Goal: Task Accomplishment & Management: Manage account settings

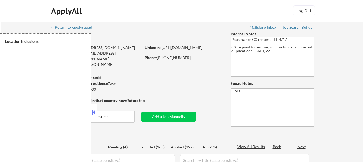
type textarea "[GEOGRAPHIC_DATA], [GEOGRAPHIC_DATA] [GEOGRAPHIC_DATA], [GEOGRAPHIC_DATA] [GEOG…"
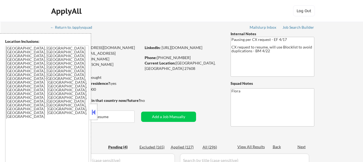
select select ""pending""
click at [92, 108] on button at bounding box center [93, 112] width 6 height 8
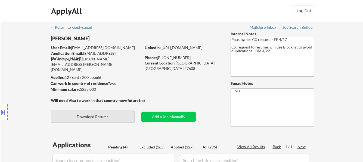
click at [111, 120] on button "Download Resume" at bounding box center [93, 117] width 84 height 12
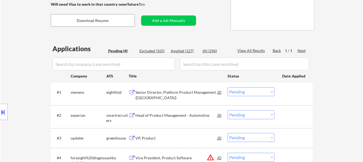
scroll to position [109, 0]
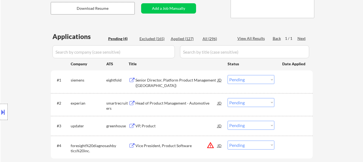
click at [196, 80] on div "Senior Director, Platform Product Management ([GEOGRAPHIC_DATA])" at bounding box center [176, 83] width 82 height 11
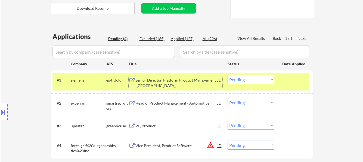
click at [172, 103] on div "Head of Product Management - Automotive" at bounding box center [176, 103] width 82 height 5
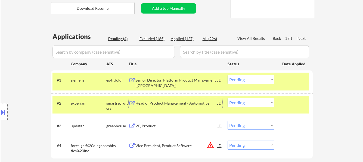
click at [234, 101] on select "Choose an option... Pending Applied Excluded (Questions) Excluded (Expired) Exc…" at bounding box center [250, 102] width 47 height 9
click at [227, 98] on select "Choose an option... Pending Applied Excluded (Questions) Excluded (Expired) Exc…" at bounding box center [250, 102] width 47 height 9
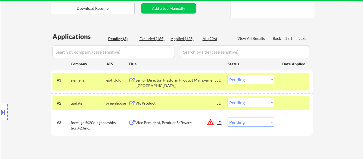
click at [294, 103] on div at bounding box center [294, 103] width 24 height 10
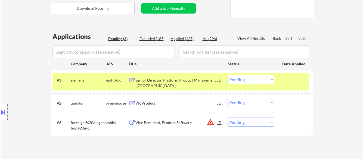
click at [162, 105] on div "VP, Product" at bounding box center [176, 103] width 82 height 5
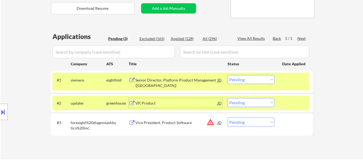
click at [250, 100] on select "Choose an option... Pending Applied Excluded (Questions) Excluded (Expired) Exc…" at bounding box center [250, 102] width 47 height 9
click at [227, 98] on select "Choose an option... Pending Applied Excluded (Questions) Excluded (Expired) Exc…" at bounding box center [250, 102] width 47 height 9
click at [151, 125] on div "Vice President, Product Software" at bounding box center [176, 122] width 82 height 5
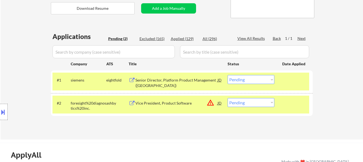
click at [251, 104] on select "Choose an option... Pending Applied Excluded (Questions) Excluded (Expired) Exc…" at bounding box center [250, 102] width 47 height 9
select select ""excluded__bad_match_""
click at [227, 98] on select "Choose an option... Pending Applied Excluded (Questions) Excluded (Expired) Exc…" at bounding box center [250, 102] width 47 height 9
click at [262, 80] on select "Choose an option... Pending Applied Excluded (Questions) Excluded (Expired) Exc…" at bounding box center [250, 79] width 47 height 9
select select ""excluded""
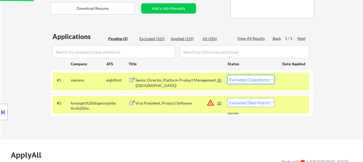
click at [227, 75] on select "Choose an option... Pending Applied Excluded (Questions) Excluded (Expired) Exc…" at bounding box center [250, 79] width 47 height 9
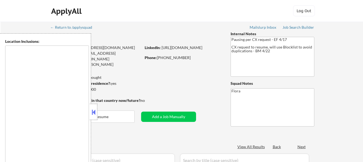
select select ""pending""
type textarea "Raleigh, NC Cary, NC Morrisville, NC Apex, NC Garner, NC Wake Forest, NC Holly …"
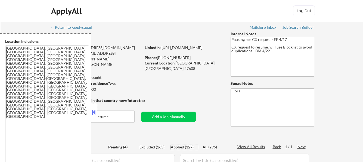
click at [183, 146] on div "Applied (127)" at bounding box center [184, 147] width 27 height 5
select select ""applied""
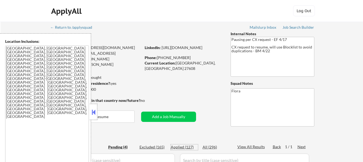
select select ""applied""
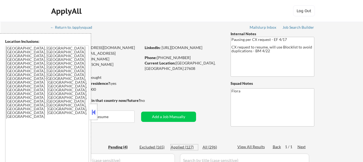
select select ""applied""
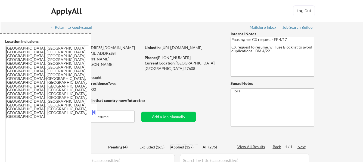
select select ""applied""
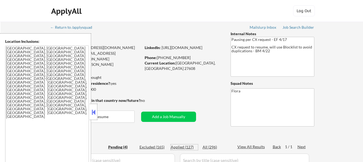
select select ""applied""
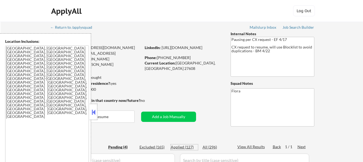
select select ""applied""
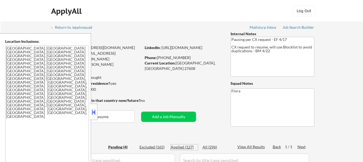
select select ""applied""
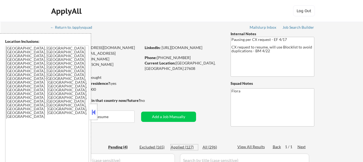
select select ""applied""
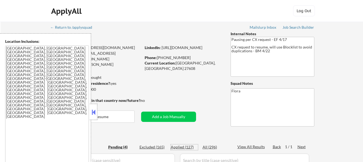
select select ""applied""
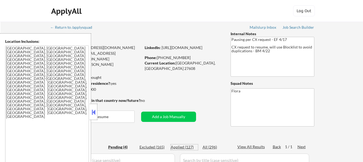
select select ""applied""
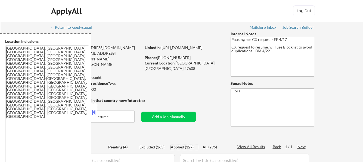
select select ""applied""
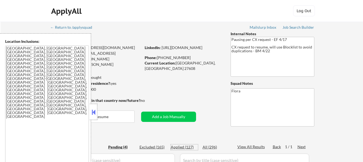
select select ""applied""
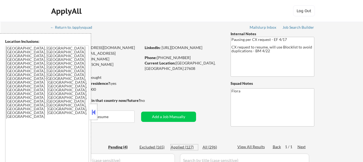
select select ""applied""
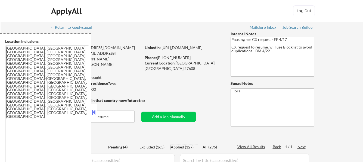
select select ""applied""
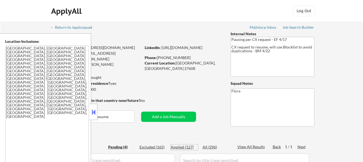
select select ""applied""
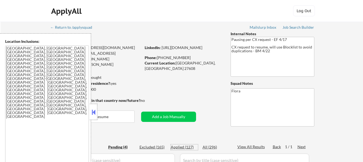
select select ""applied""
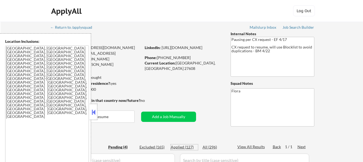
select select ""applied""
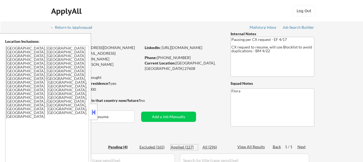
select select ""applied""
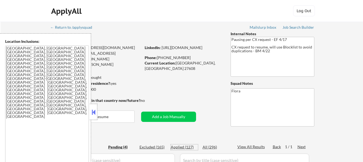
select select ""applied""
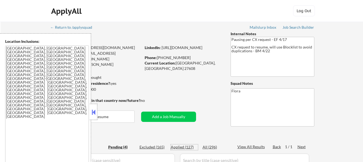
select select ""applied""
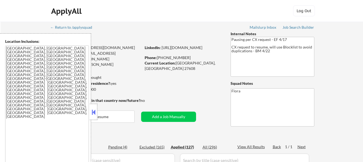
select select ""applied""
click at [96, 109] on div at bounding box center [94, 112] width 8 height 16
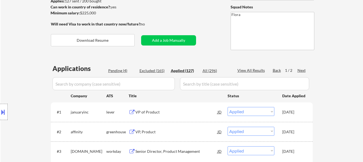
scroll to position [81, 0]
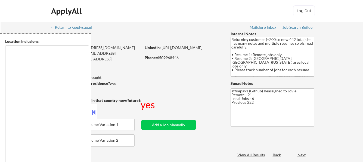
type textarea "[GEOGRAPHIC_DATA], [GEOGRAPHIC_DATA] [GEOGRAPHIC_DATA], [GEOGRAPHIC_DATA] [GEOG…"
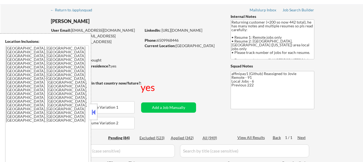
scroll to position [27, 0]
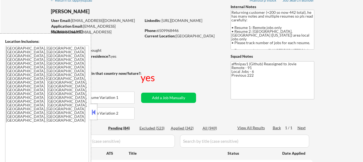
click at [93, 110] on button at bounding box center [93, 112] width 6 height 8
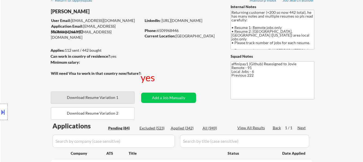
click at [117, 99] on button "Download Resume Variation 1" at bounding box center [93, 98] width 84 height 12
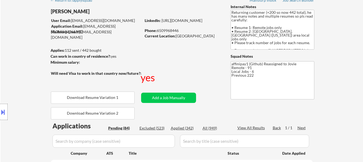
select select ""pending""
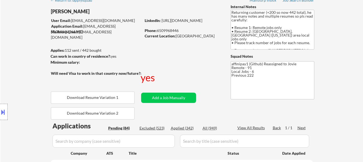
select select ""pending""
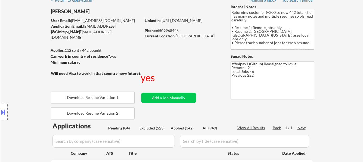
select select ""pending""
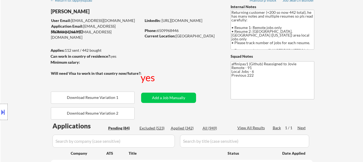
select select ""pending""
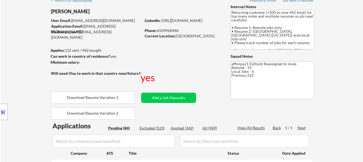
select select ""pending""
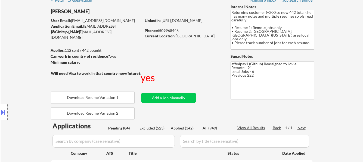
select select ""pending""
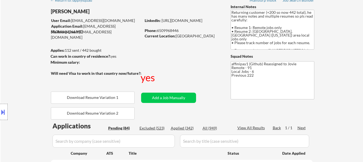
select select ""pending""
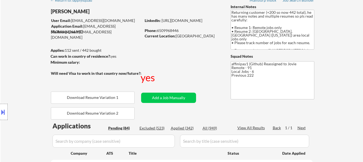
select select ""pending""
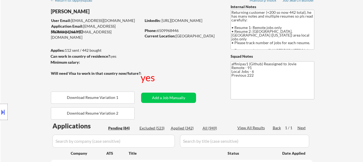
select select ""pending""
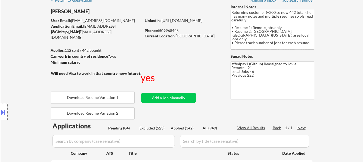
select select ""pending""
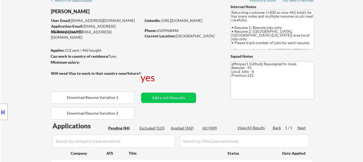
select select ""pending""
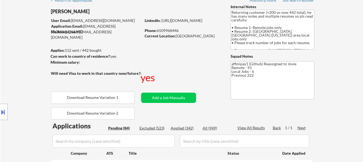
select select ""pending""
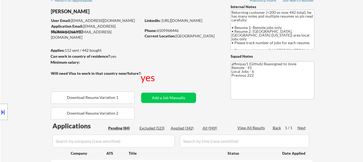
select select ""pending""
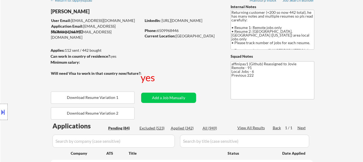
select select ""pending""
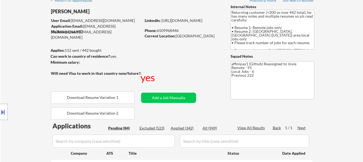
select select ""pending""
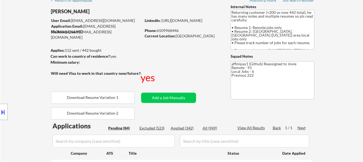
select select ""pending""
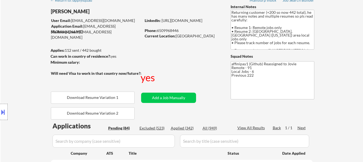
select select ""pending""
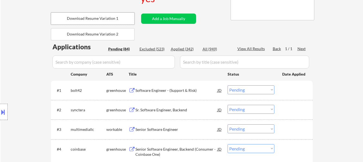
scroll to position [109, 0]
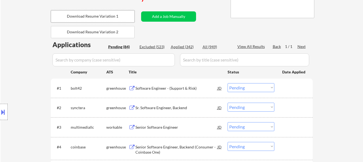
click at [178, 87] on div "Software Engineer - (Support & Risk)" at bounding box center [176, 88] width 82 height 5
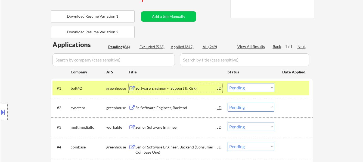
click at [187, 106] on div "Sr. Software Engineer, Backend" at bounding box center [176, 107] width 82 height 5
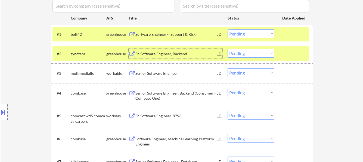
scroll to position [163, 0]
click at [292, 31] on div at bounding box center [294, 34] width 24 height 10
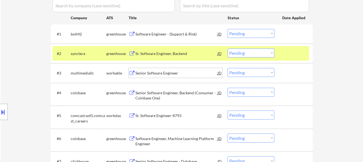
click at [161, 71] on div "Senior Software Engineer" at bounding box center [176, 73] width 82 height 5
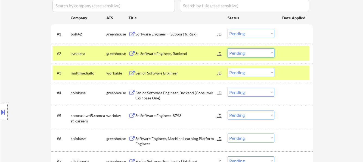
click at [255, 53] on select "Choose an option... Pending Applied Excluded (Questions) Excluded (Expired) Exc…" at bounding box center [250, 53] width 47 height 9
click at [227, 49] on select "Choose an option... Pending Applied Excluded (Questions) Excluded (Expired) Exc…" at bounding box center [250, 53] width 47 height 9
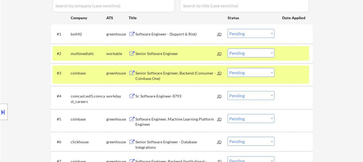
click at [253, 53] on select "Choose an option... Pending Applied Excluded (Questions) Excluded (Expired) Exc…" at bounding box center [250, 53] width 47 height 9
click at [227, 49] on select "Choose an option... Pending Applied Excluded (Questions) Excluded (Expired) Exc…" at bounding box center [250, 53] width 47 height 9
select select ""pending""
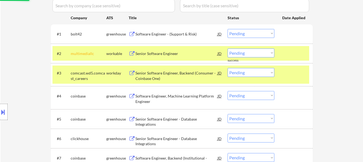
scroll to position [190, 0]
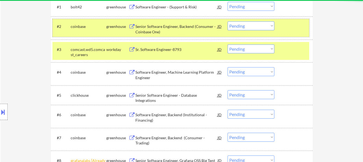
click at [287, 29] on div at bounding box center [294, 26] width 24 height 10
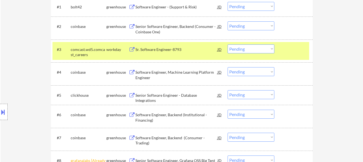
click at [291, 47] on div at bounding box center [294, 50] width 24 height 10
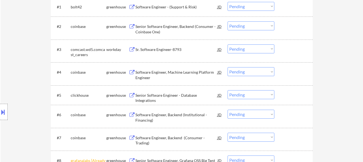
click at [173, 49] on div "Sr. Software Engineer-8793" at bounding box center [176, 49] width 82 height 5
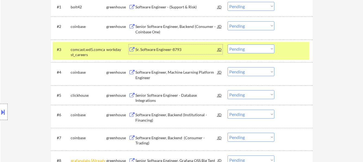
click at [201, 96] on div "Senior Software Engineer - Database Integrations" at bounding box center [176, 98] width 82 height 11
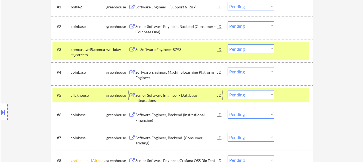
click at [288, 93] on div at bounding box center [294, 95] width 24 height 10
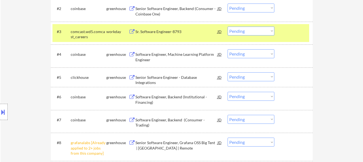
scroll to position [217, 0]
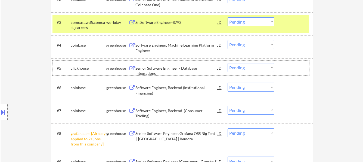
click at [177, 19] on div "Sr. Software Engineer-8793" at bounding box center [176, 22] width 82 height 10
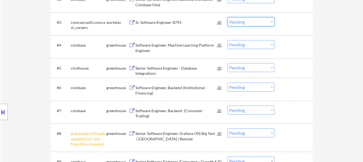
drag, startPoint x: 251, startPoint y: 21, endPoint x: 252, endPoint y: 24, distance: 3.8
click at [251, 21] on select "Choose an option... Pending Applied Excluded (Questions) Excluded (Expired) Exc…" at bounding box center [250, 21] width 47 height 9
click at [227, 17] on select "Choose an option... Pending Applied Excluded (Questions) Excluded (Expired) Exc…" at bounding box center [250, 21] width 47 height 9
select select ""pending""
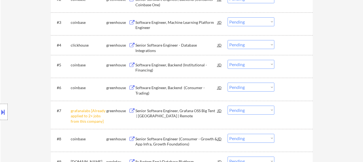
click at [294, 46] on div at bounding box center [294, 45] width 24 height 10
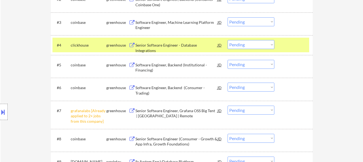
click at [268, 111] on select "Choose an option... Pending Applied Excluded (Questions) Excluded (Expired) Exc…" at bounding box center [250, 110] width 47 height 9
click at [227, 106] on select "Choose an option... Pending Applied Excluded (Questions) Excluded (Expired) Exc…" at bounding box center [250, 110] width 47 height 9
select select ""pending""
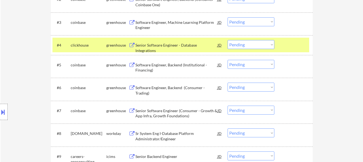
click at [175, 134] on div "Sr System Eng I-Database Platform Administrator/Engineer" at bounding box center [176, 136] width 82 height 11
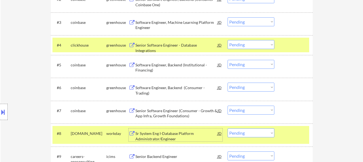
click at [232, 43] on select "Choose an option... Pending Applied Excluded (Questions) Excluded (Expired) Exc…" at bounding box center [250, 44] width 47 height 9
click at [227, 40] on select "Choose an option... Pending Applied Excluded (Questions) Excluded (Expired) Exc…" at bounding box center [250, 44] width 47 height 9
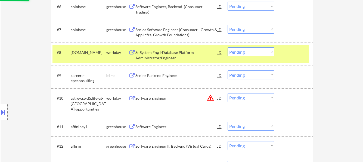
scroll to position [299, 0]
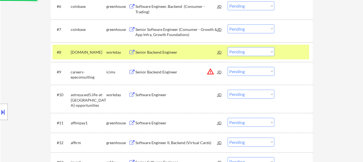
select select ""pending""
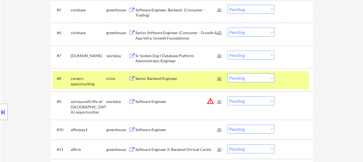
scroll to position [217, 0]
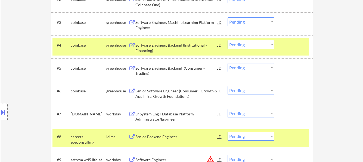
click at [247, 113] on select "Choose an option... Pending Applied Excluded (Questions) Excluded (Expired) Exc…" at bounding box center [250, 113] width 47 height 9
click at [227, 109] on select "Choose an option... Pending Applied Excluded (Questions) Excluded (Expired) Exc…" at bounding box center [250, 113] width 47 height 9
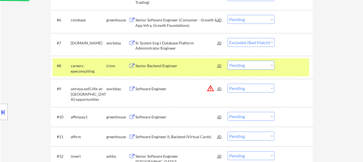
scroll to position [299, 0]
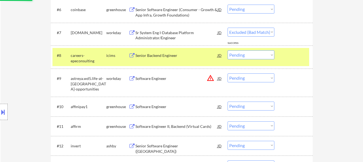
select select ""pending""
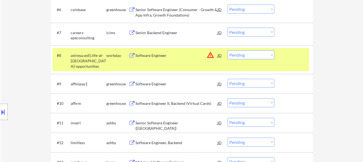
click at [282, 62] on div "#8 astreya.wd5.life-at-astreya-opportunities workday Software Engineer JD warni…" at bounding box center [180, 59] width 256 height 23
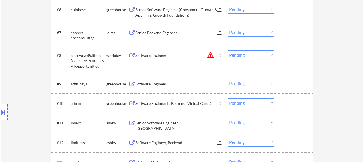
click at [168, 58] on div "Software Engineer" at bounding box center [176, 55] width 82 height 5
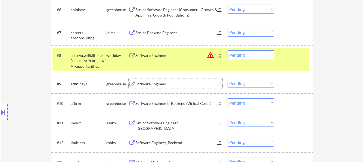
click at [171, 84] on div "Software Engineer" at bounding box center [176, 83] width 82 height 5
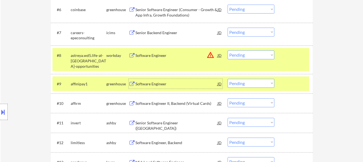
click at [180, 103] on div "Software Engineer II, Backend (Virtual Cards)" at bounding box center [176, 103] width 82 height 5
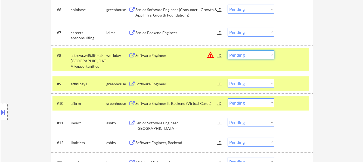
click at [247, 54] on select "Choose an option... Pending Applied Excluded (Questions) Excluded (Expired) Exc…" at bounding box center [250, 55] width 47 height 9
click at [227, 51] on select "Choose an option... Pending Applied Excluded (Questions) Excluded (Expired) Exc…" at bounding box center [250, 55] width 47 height 9
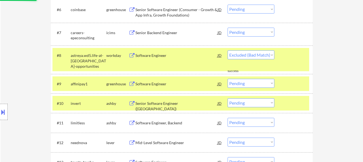
select select ""pending""
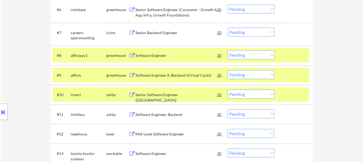
click at [300, 56] on div at bounding box center [294, 56] width 24 height 10
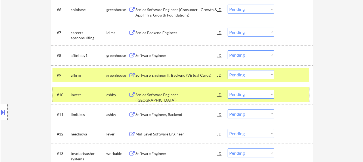
click at [287, 94] on div at bounding box center [294, 95] width 24 height 10
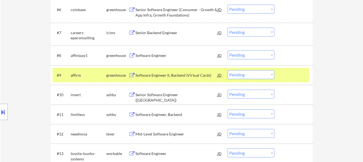
click at [188, 95] on div "Senior Software Engineer (North America)" at bounding box center [176, 97] width 82 height 11
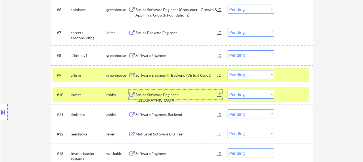
click at [249, 74] on select "Choose an option... Pending Applied Excluded (Questions) Excluded (Expired) Exc…" at bounding box center [250, 74] width 47 height 9
click at [227, 70] on select "Choose an option... Pending Applied Excluded (Questions) Excluded (Expired) Exc…" at bounding box center [250, 74] width 47 height 9
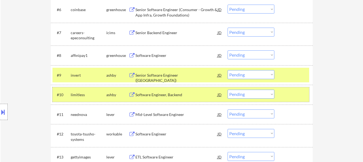
click at [288, 98] on div at bounding box center [294, 95] width 24 height 10
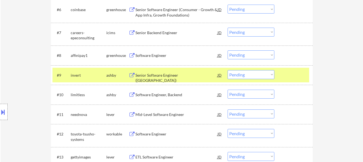
click at [187, 92] on div "Software Engineer, Backend" at bounding box center [176, 94] width 82 height 5
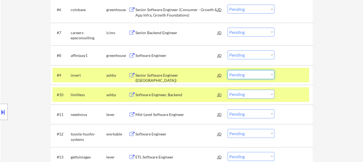
click at [245, 76] on select "Choose an option... Pending Applied Excluded (Questions) Excluded (Expired) Exc…" at bounding box center [250, 74] width 47 height 9
click at [227, 70] on select "Choose an option... Pending Applied Excluded (Questions) Excluded (Expired) Exc…" at bounding box center [250, 74] width 47 height 9
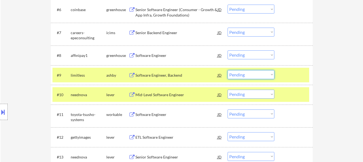
click at [252, 76] on select "Choose an option... Pending Applied Excluded (Questions) Excluded (Expired) Exc…" at bounding box center [250, 74] width 47 height 9
click at [227, 70] on select "Choose an option... Pending Applied Excluded (Questions) Excluded (Expired) Exc…" at bounding box center [250, 74] width 47 height 9
click at [177, 96] on div "Mid-Level Software Engineer" at bounding box center [176, 94] width 82 height 5
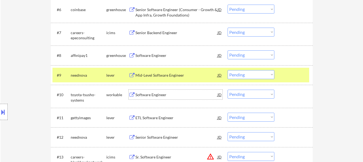
click at [170, 94] on div "Software Engineer" at bounding box center [176, 94] width 82 height 5
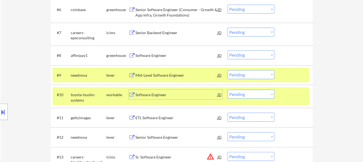
click at [245, 73] on select "Choose an option... Pending Applied Excluded (Questions) Excluded (Expired) Exc…" at bounding box center [250, 74] width 47 height 9
click at [227, 70] on select "Choose an option... Pending Applied Excluded (Questions) Excluded (Expired) Exc…" at bounding box center [250, 74] width 47 height 9
click at [164, 120] on div "ETL Software Engineer" at bounding box center [176, 117] width 82 height 5
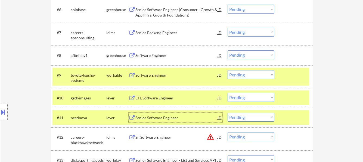
drag, startPoint x: 238, startPoint y: 73, endPoint x: 241, endPoint y: 78, distance: 5.4
click at [238, 73] on select "Choose an option... Pending Applied Excluded (Questions) Excluded (Expired) Exc…" at bounding box center [250, 74] width 47 height 9
click at [227, 70] on select "Choose an option... Pending Applied Excluded (Questions) Excluded (Expired) Exc…" at bounding box center [250, 74] width 47 height 9
select select ""pending""
